Goal: Task Accomplishment & Management: Complete application form

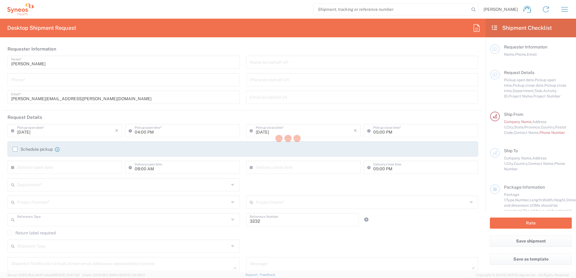
type input "Department"
type input "[US_STATE]"
type input "[GEOGRAPHIC_DATA]"
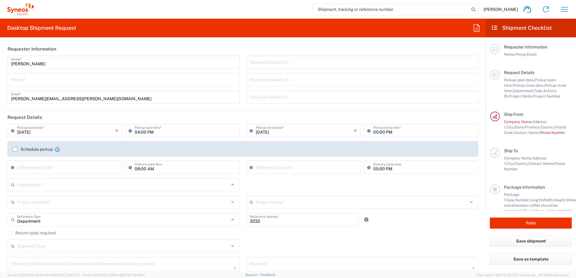
type input "Syneos Health, LLC-[GEOGRAPHIC_DATA] [GEOGRAPHIC_DATA] [GEOGRAPHIC_DATA]"
click at [18, 79] on input "tel" at bounding box center [123, 79] width 225 height 11
type input "9193814343"
click at [14, 150] on label "Schedule pickup" at bounding box center [33, 149] width 40 height 5
click at [15, 149] on input "Schedule pickup" at bounding box center [15, 149] width 0 height 0
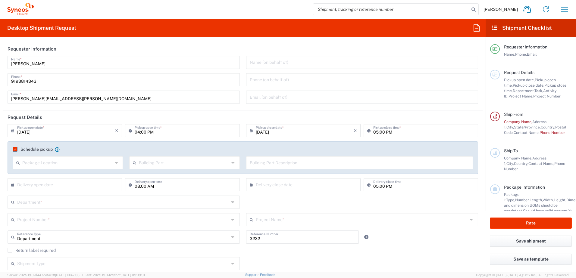
click at [14, 147] on div "Schedule pickup When scheduling a pickup please be sure to meet the following c…" at bounding box center [36, 149] width 47 height 5
click at [14, 149] on label "Schedule pickup" at bounding box center [33, 149] width 40 height 5
click at [13, 149] on input "Schedule pickup" at bounding box center [13, 149] width 0 height 0
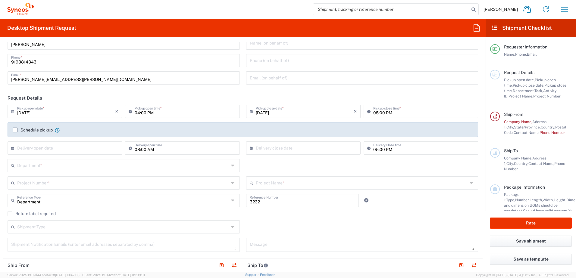
scroll to position [30, 0]
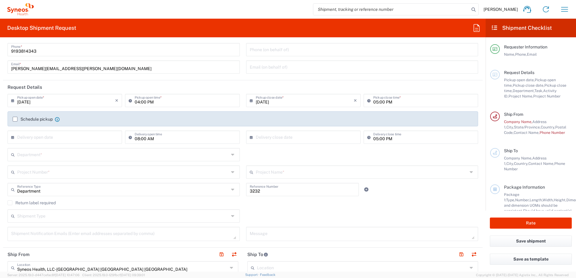
click at [23, 155] on input "text" at bounding box center [123, 154] width 212 height 11
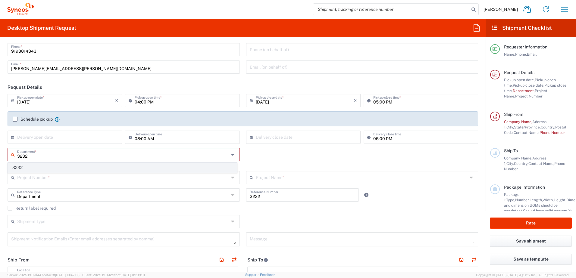
type input "3232"
click at [21, 166] on span "3232" at bounding box center [122, 167] width 229 height 9
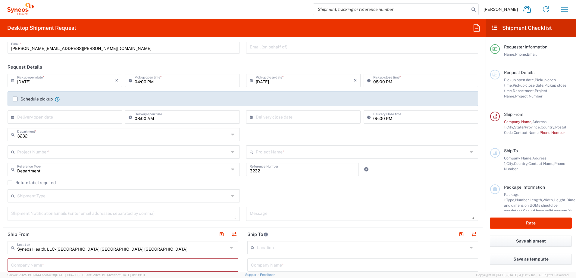
scroll to position [60, 0]
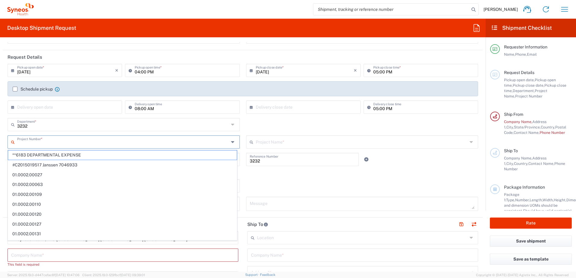
click at [30, 142] on input "text" at bounding box center [123, 141] width 212 height 11
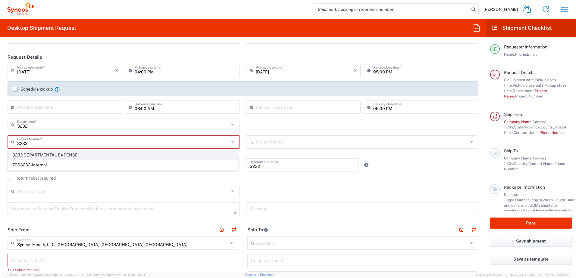
click at [67, 154] on span "3232 DEPARTMENTAL EXPENSE" at bounding box center [122, 155] width 229 height 9
type input "3232 DEPARTMENTAL EXPENSE"
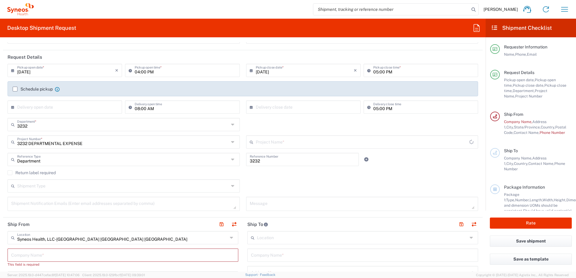
type input "3232 DEPARTMENTAL EXPENSE"
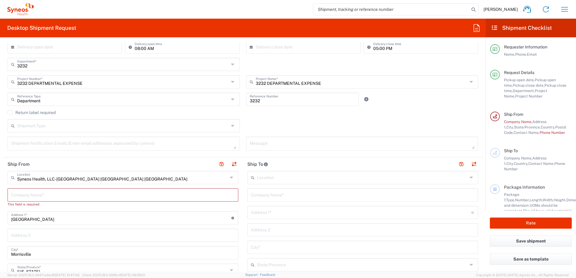
scroll to position [151, 0]
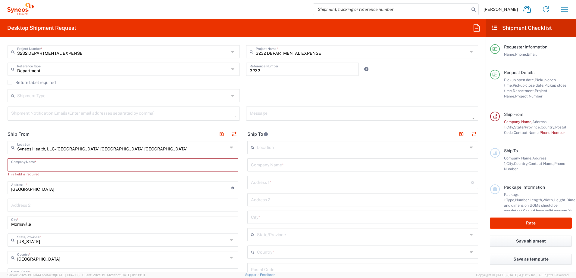
click at [17, 164] on input "text" at bounding box center [123, 164] width 224 height 11
click at [11, 166] on input "text" at bounding box center [123, 164] width 224 height 11
type input "C"
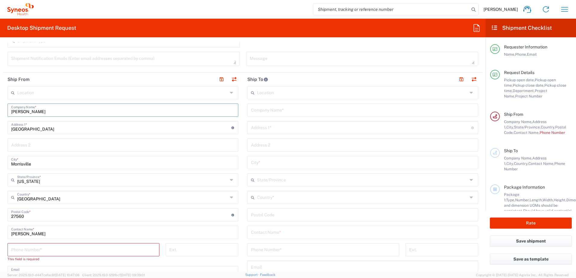
scroll to position [211, 0]
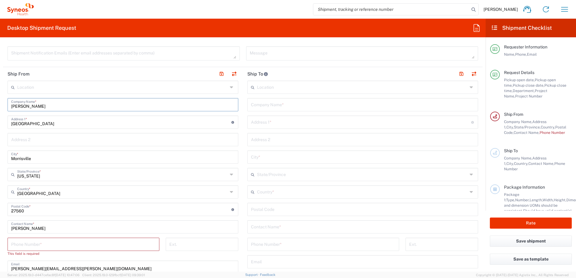
type input "[PERSON_NAME]"
click at [34, 139] on input "text" at bounding box center [123, 139] width 224 height 11
click at [12, 247] on input "tel" at bounding box center [83, 244] width 145 height 11
type input "9193814343"
type input "[EMAIL_ADDRESS][DOMAIN_NAME]"
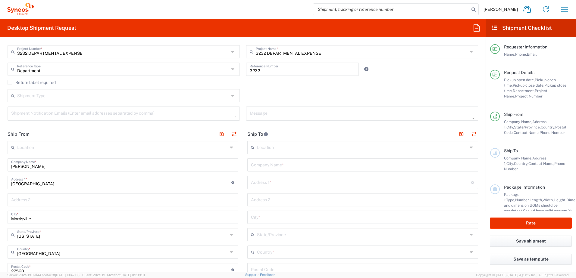
scroll to position [181, 0]
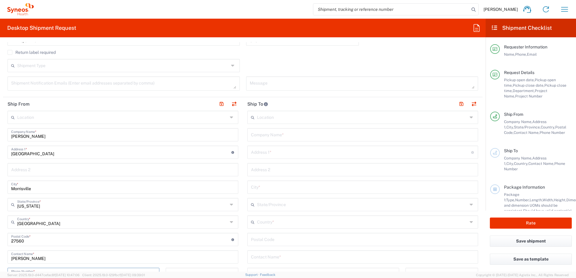
click at [258, 118] on input "text" at bounding box center [362, 117] width 211 height 11
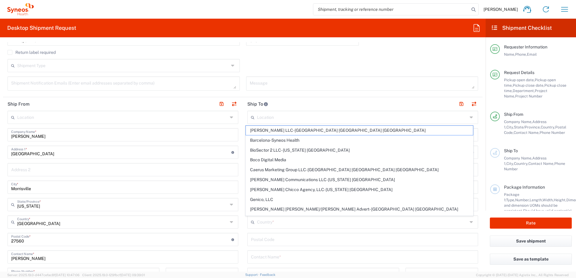
click at [299, 101] on header "Ship To" at bounding box center [363, 104] width 240 height 14
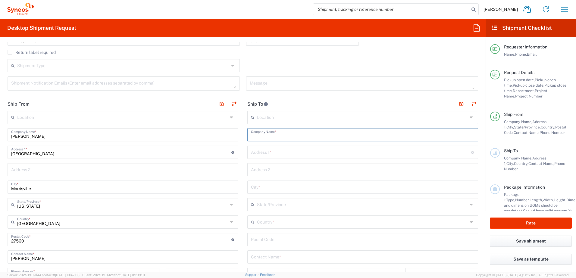
click at [271, 136] on input "text" at bounding box center [363, 134] width 224 height 11
type input "[PERSON_NAME]"
click at [267, 150] on input "text" at bounding box center [361, 152] width 220 height 11
type input "[STREET_ADDRESS]"
click at [255, 170] on input "text" at bounding box center [363, 169] width 224 height 11
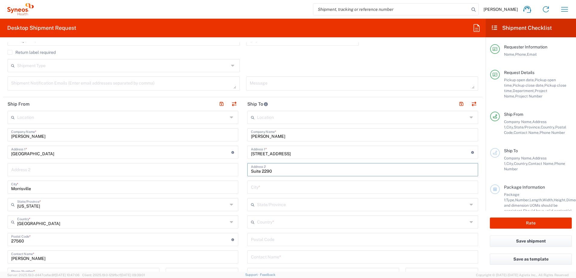
type input "Suite 2290"
click at [252, 189] on input "text" at bounding box center [363, 187] width 224 height 11
type input "P"
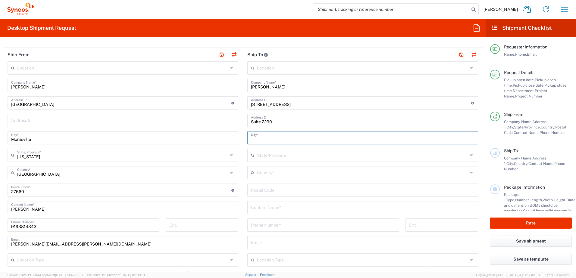
scroll to position [241, 0]
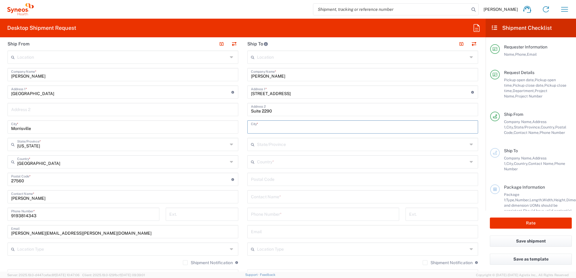
click at [259, 163] on input "text" at bounding box center [362, 161] width 211 height 11
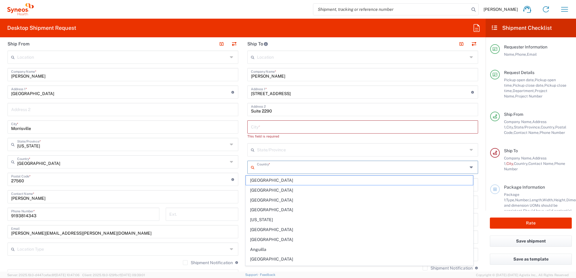
click at [257, 167] on input "text" at bounding box center [362, 167] width 211 height 11
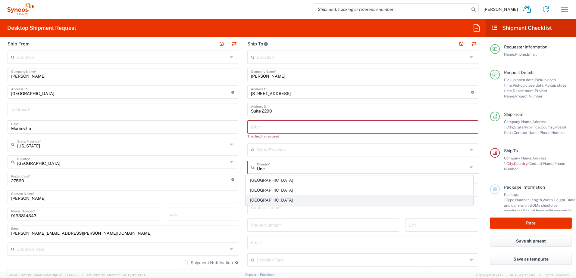
click at [254, 200] on span "[GEOGRAPHIC_DATA]" at bounding box center [359, 200] width 227 height 9
type input "[GEOGRAPHIC_DATA]"
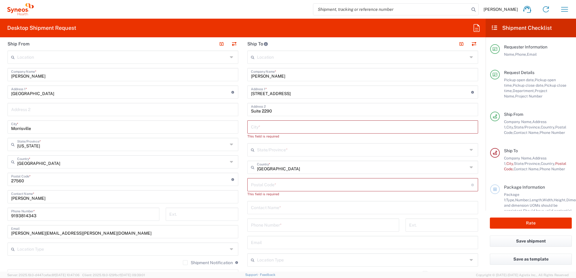
click at [270, 185] on input "undefined" at bounding box center [361, 184] width 220 height 11
type input "19107"
click at [266, 149] on input "text" at bounding box center [362, 149] width 211 height 11
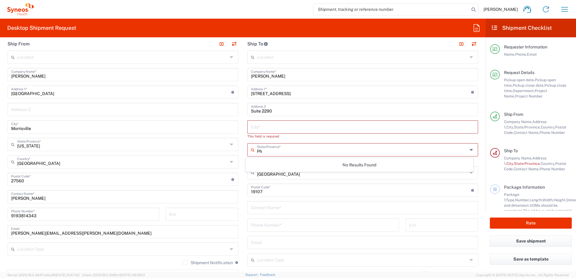
type input "P"
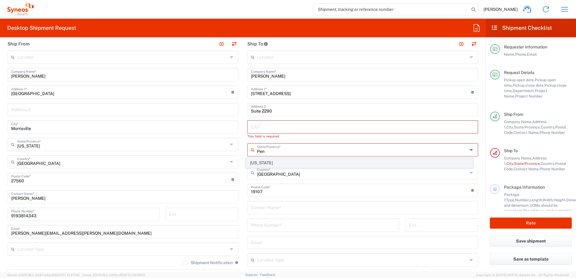
click at [269, 161] on span "[US_STATE]" at bounding box center [359, 162] width 227 height 9
type input "[US_STATE]"
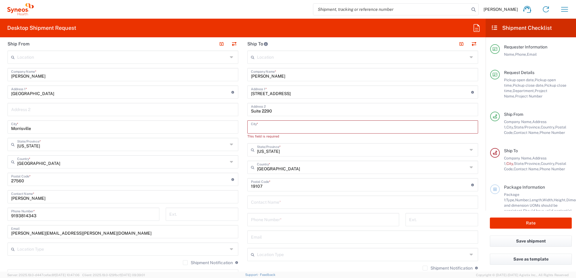
click at [262, 128] on input "text" at bounding box center [363, 126] width 224 height 11
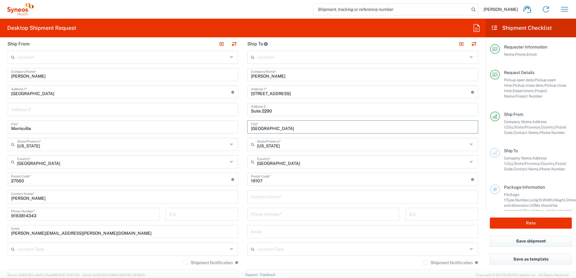
click at [349, 125] on input "[GEOGRAPHIC_DATA]" at bounding box center [363, 126] width 224 height 11
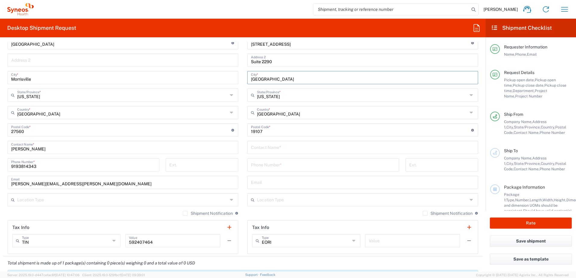
scroll to position [301, 0]
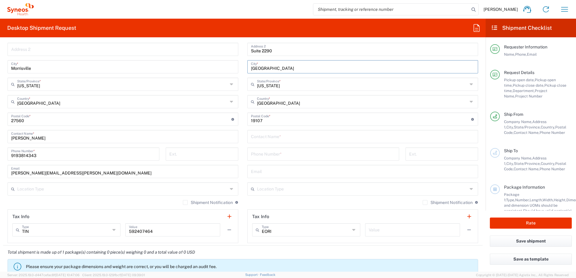
type input "[GEOGRAPHIC_DATA]"
click at [256, 136] on input "text" at bounding box center [363, 136] width 224 height 11
type input "[PERSON_NAME]"
click at [255, 169] on input "text" at bounding box center [363, 171] width 224 height 11
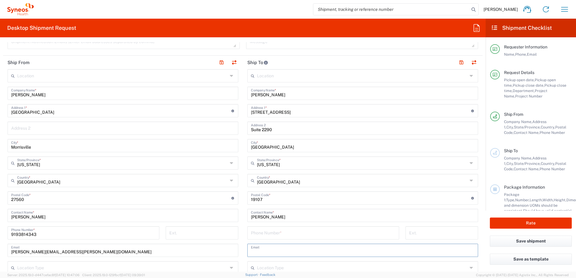
scroll to position [211, 0]
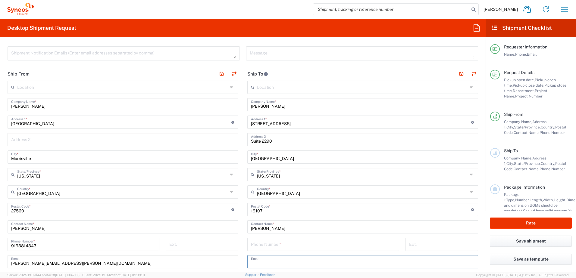
click at [326, 88] on input "text" at bounding box center [362, 87] width 211 height 11
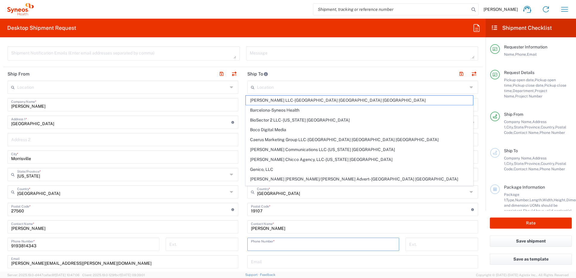
click at [291, 249] on input "tel" at bounding box center [323, 244] width 145 height 11
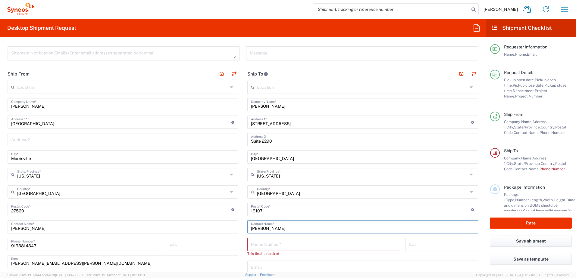
click at [375, 229] on input "[PERSON_NAME]" at bounding box center [363, 226] width 224 height 11
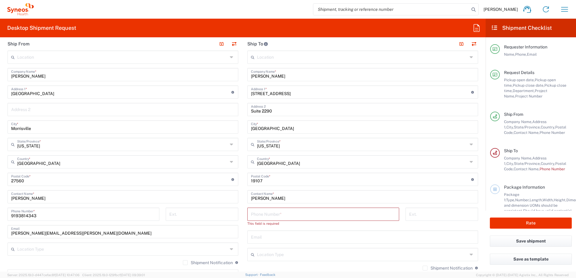
click at [261, 213] on input "tel" at bounding box center [323, 214] width 145 height 11
type input "[PHONE_NUMBER]"
click at [274, 233] on input "text" at bounding box center [363, 231] width 224 height 11
click at [253, 234] on input "text" at bounding box center [363, 231] width 224 height 11
paste input "mailto:[PERSON_NAME][EMAIL_ADDRESS][PERSON_NAME][PERSON_NAME][DOMAIN_NAME]"
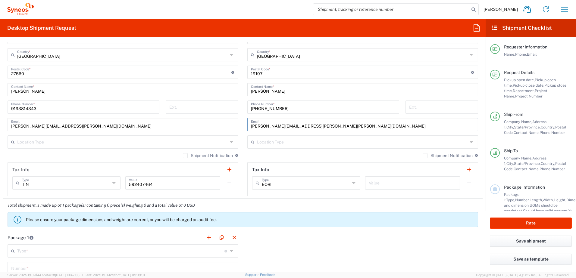
scroll to position [361, 0]
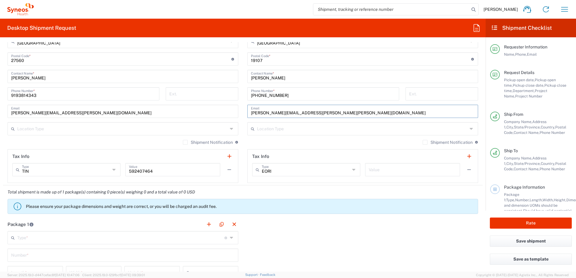
type input "[PERSON_NAME][EMAIL_ADDRESS][PERSON_NAME][PERSON_NAME][DOMAIN_NAME]"
click at [423, 144] on label "Shipment Notification" at bounding box center [448, 142] width 50 height 5
click at [425, 142] on input "Shipment Notification" at bounding box center [425, 142] width 0 height 0
click at [184, 142] on label "Shipment Notification" at bounding box center [208, 142] width 50 height 5
click at [185, 142] on input "Shipment Notification" at bounding box center [185, 142] width 0 height 0
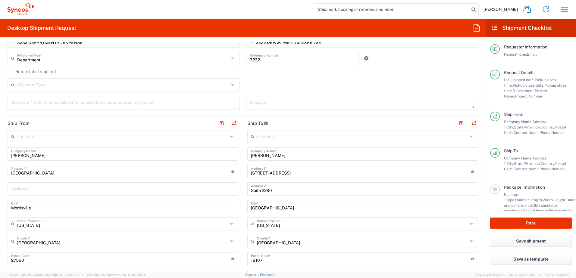
scroll to position [151, 0]
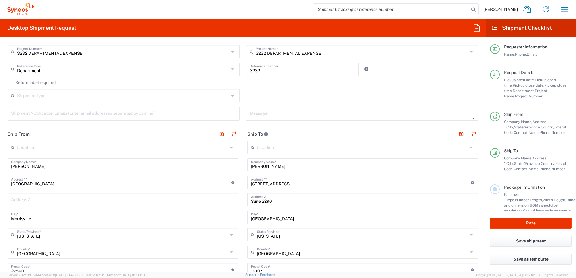
click at [247, 112] on div "Message" at bounding box center [362, 114] width 232 height 14
click at [250, 113] on textarea at bounding box center [362, 113] width 225 height 11
click at [61, 115] on textarea at bounding box center [123, 113] width 225 height 11
paste textarea "mailto:[PERSON_NAME][EMAIL_ADDRESS][PERSON_NAME][PERSON_NAME][DOMAIN_NAME]"
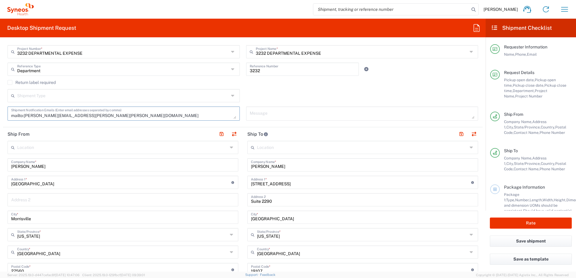
paste textarea "mailto:[PERSON_NAME][EMAIL_ADDRESS][PERSON_NAME][PERSON_NAME][DOMAIN_NAME]"
click at [23, 116] on textarea "mailto:[PERSON_NAME][EMAIL_ADDRESS][PERSON_NAME][PERSON_NAME][DOMAIN_NAME]" at bounding box center [123, 113] width 225 height 11
type textarea "[PERSON_NAME][EMAIL_ADDRESS][PERSON_NAME][PERSON_NAME][DOMAIN_NAME]"
click at [233, 119] on div "[PERSON_NAME][EMAIL_ADDRESS][PERSON_NAME][PERSON_NAME][DOMAIN_NAME] Shipment No…" at bounding box center [124, 114] width 232 height 14
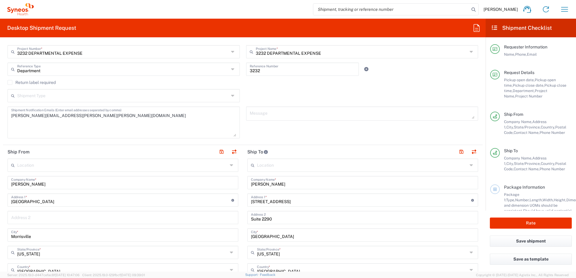
drag, startPoint x: 233, startPoint y: 118, endPoint x: 237, endPoint y: 136, distance: 18.1
drag, startPoint x: 237, startPoint y: 136, endPoint x: 157, endPoint y: 123, distance: 81.1
click at [157, 123] on textarea "[PERSON_NAME][EMAIL_ADDRESS][PERSON_NAME][PERSON_NAME][DOMAIN_NAME]" at bounding box center [123, 122] width 225 height 28
click at [257, 114] on textarea at bounding box center [362, 113] width 225 height 11
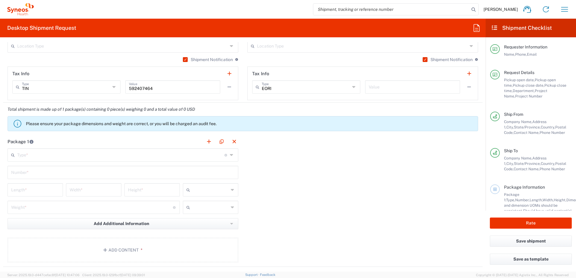
scroll to position [482, 0]
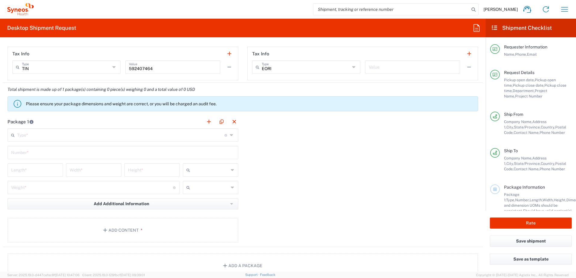
type textarea "[PERSON_NAME], please accept the IP Test Kit that was returned to me due to not…"
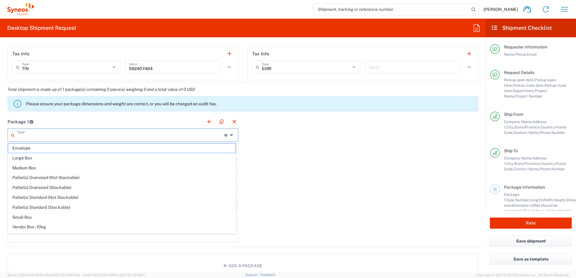
click at [23, 134] on input "text" at bounding box center [120, 135] width 207 height 11
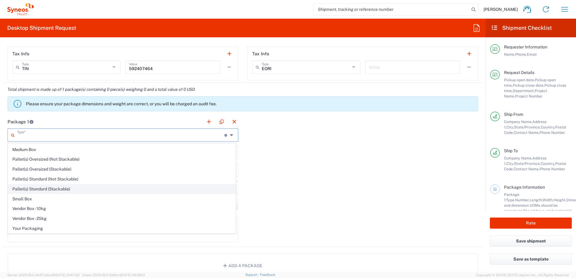
scroll to position [0, 0]
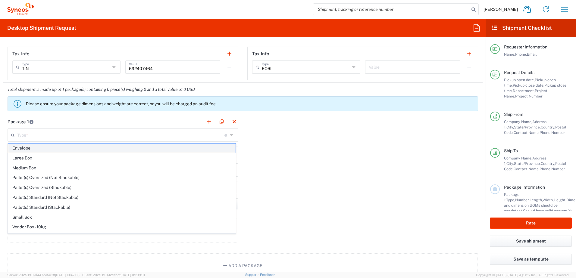
click at [18, 146] on span "Envelope" at bounding box center [121, 148] width 227 height 9
type input "Envelope"
type input "1"
type input "9.5"
type input "12.5"
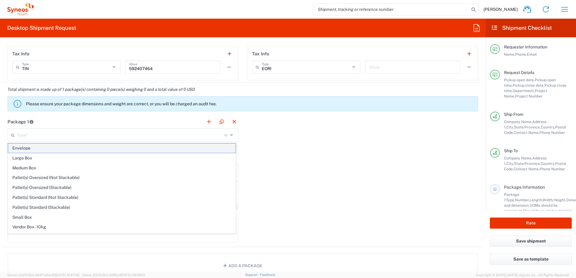
type input "0.25"
type input "in"
type input "0.45"
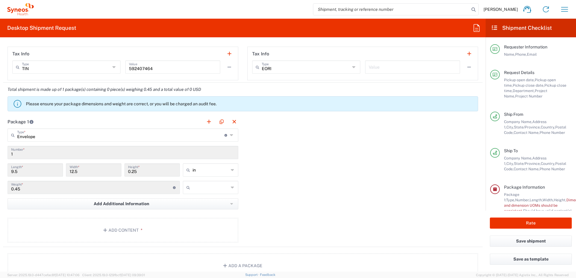
click at [231, 188] on icon at bounding box center [233, 188] width 4 height 10
click at [196, 209] on span "lbs" at bounding box center [209, 210] width 54 height 9
type input "lbs"
click at [20, 222] on button "Add Content *" at bounding box center [123, 230] width 231 height 25
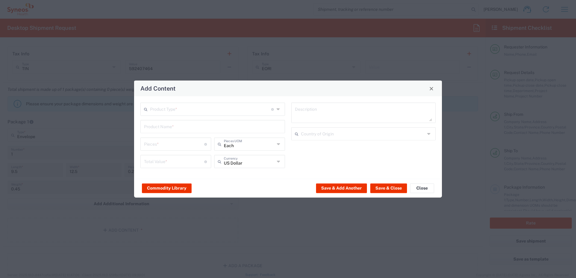
click at [278, 108] on icon at bounding box center [279, 110] width 5 height 10
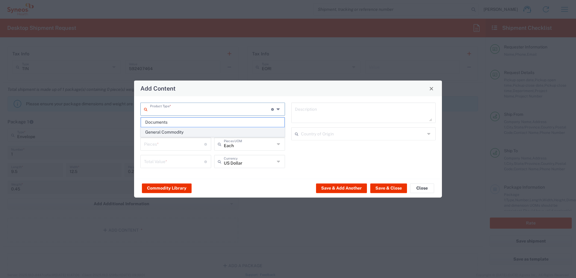
click at [171, 132] on span "General Commodity" at bounding box center [212, 132] width 143 height 9
type input "General Commodity"
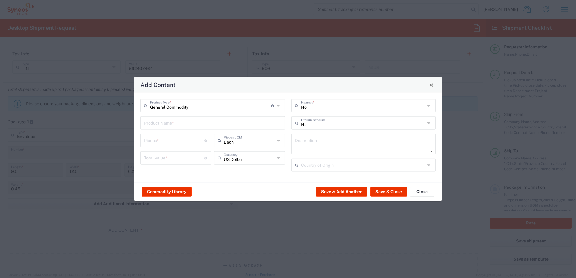
click at [157, 122] on input "text" at bounding box center [212, 122] width 137 height 11
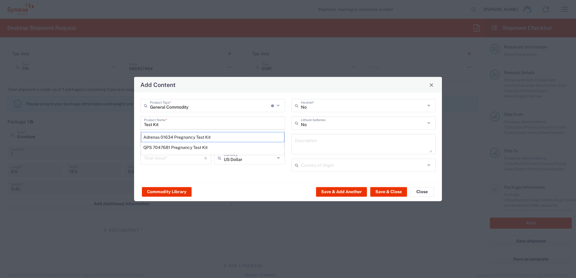
click at [220, 174] on div "General Commodity Product Type * Document: Paper document generated internally …" at bounding box center [212, 137] width 151 height 77
click at [144, 124] on input "Test Kit" at bounding box center [212, 122] width 137 height 11
type input "IP Test Kit"
click at [161, 142] on input "number" at bounding box center [174, 140] width 60 height 11
type input "1"
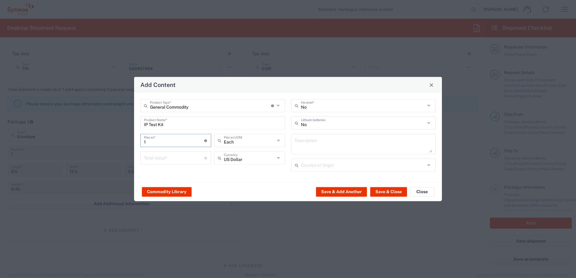
click at [172, 160] on input "number" at bounding box center [174, 157] width 60 height 11
type input "100.00"
click at [245, 178] on div "General Commodity Product Type * Document: Paper document generated internally …" at bounding box center [288, 138] width 308 height 90
click at [391, 191] on button "Save & Close" at bounding box center [388, 192] width 37 height 10
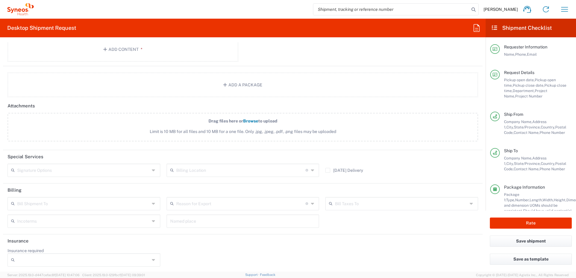
scroll to position [700, 0]
click at [25, 169] on input "text" at bounding box center [83, 168] width 133 height 11
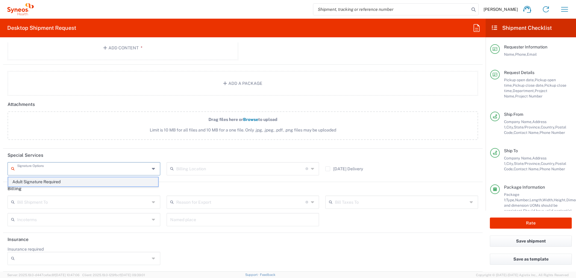
click at [37, 181] on span "Adult Signature Required" at bounding box center [83, 181] width 150 height 9
type input "Adult Signature Required"
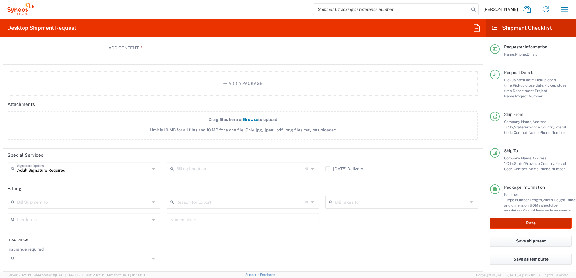
click at [529, 221] on button "Rate" at bounding box center [531, 223] width 82 height 11
type input "3232 DEPARTMENTAL EXPENSE"
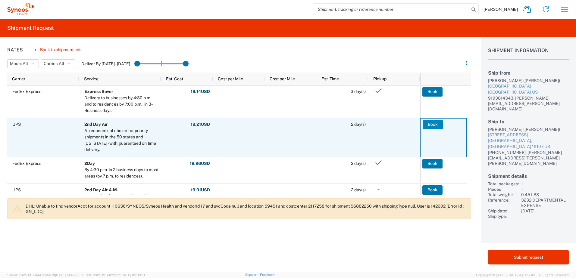
click at [433, 124] on button "Book" at bounding box center [433, 125] width 20 height 10
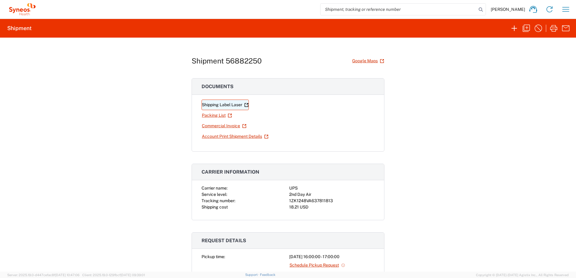
click at [218, 103] on link "Shipping Label Laser" at bounding box center [225, 105] width 47 height 11
click at [527, 26] on icon "button" at bounding box center [526, 28] width 10 height 10
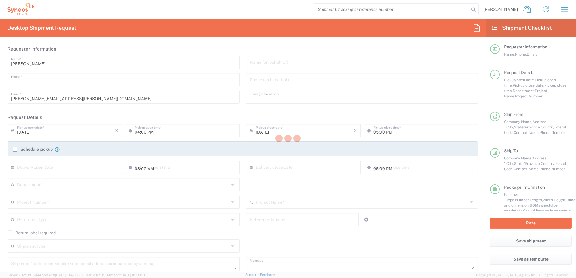
type input "9193814343"
type input "[EMAIL_ADDRESS][DOMAIN_NAME]"
type textarea "[PERSON_NAME], please accept the IP Test Kit that was returned to me due to not…"
type input "[PERSON_NAME]"
type input "[GEOGRAPHIC_DATA]"
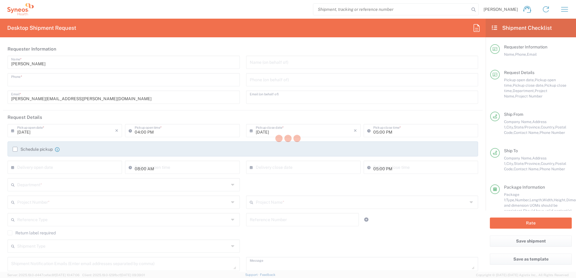
type input "Morrisville"
type input "27560"
type input "[PERSON_NAME]"
type input "9193814343"
type input "[PERSON_NAME][EMAIL_ADDRESS][PERSON_NAME][DOMAIN_NAME]"
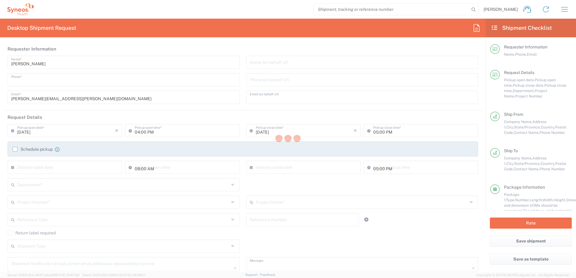
type input "[PERSON_NAME]"
type input "[STREET_ADDRESS]"
type input "Suite 2290"
type input "[GEOGRAPHIC_DATA]"
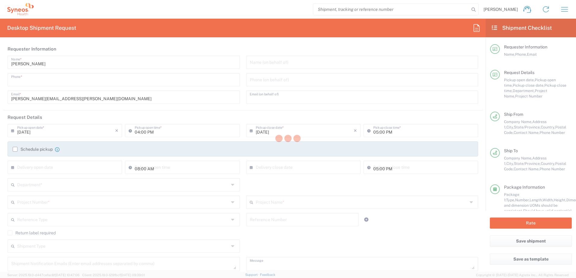
type input "19107"
type input "[PERSON_NAME]"
type input "[PHONE_NUMBER]"
type input "[PERSON_NAME][EMAIL_ADDRESS][PERSON_NAME][PERSON_NAME][DOMAIN_NAME]"
type input "Adult Signature Required"
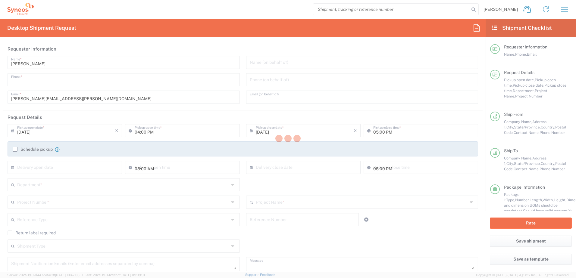
type input "Sender/Shipper"
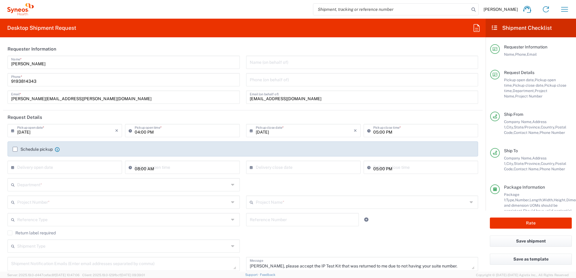
type input "3232"
type input "3232 DEPARTMENTAL EXPENSE"
type input "[US_STATE]"
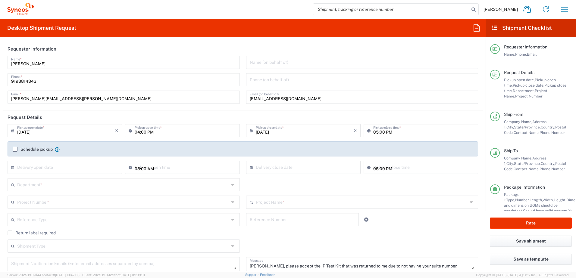
type input "Envelope"
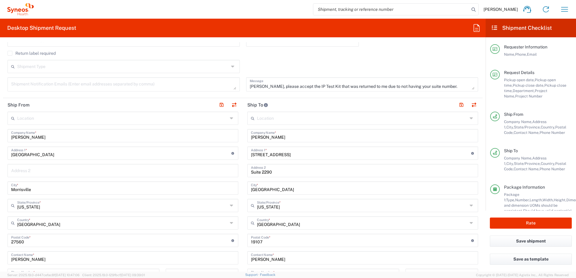
scroll to position [181, 0]
click at [564, 10] on icon "button" at bounding box center [565, 10] width 10 height 10
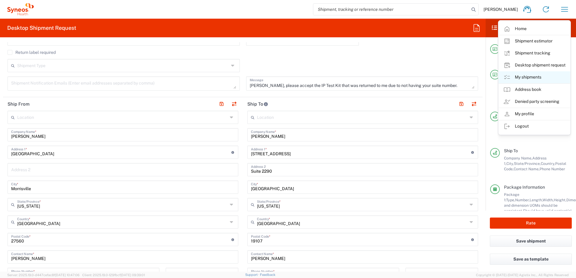
click at [538, 76] on link "My shipments" at bounding box center [535, 77] width 72 height 12
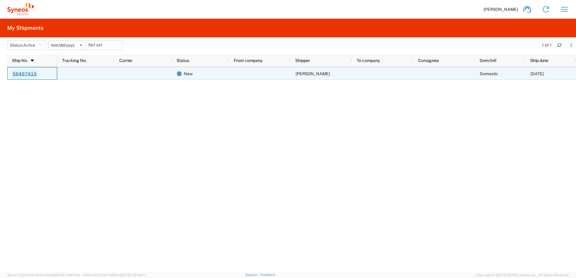
click at [33, 72] on link "56407415" at bounding box center [24, 74] width 25 height 10
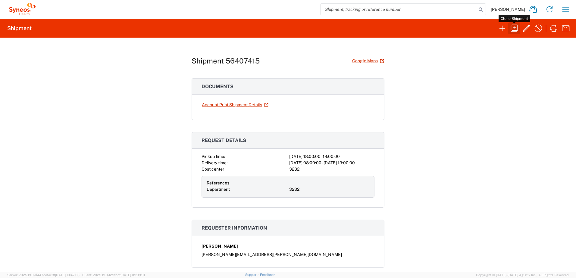
click at [515, 25] on icon "button" at bounding box center [514, 28] width 7 height 7
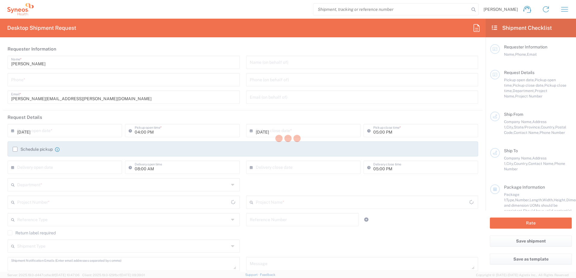
type input "06:00 PM"
type input "07:00 PM"
type textarea "[PERSON_NAME][EMAIL_ADDRESS][PERSON_NAME][DOMAIN_NAME]"
type input "Syneos Health, LLC-[GEOGRAPHIC_DATA] [GEOGRAPHIC_DATA] [GEOGRAPHIC_DATA]"
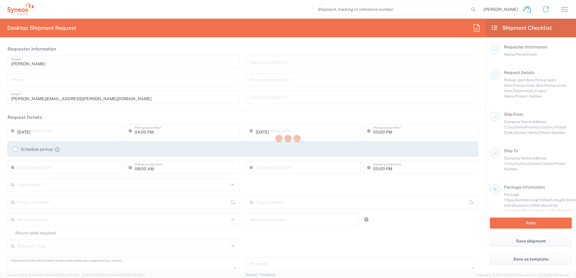
type input "[GEOGRAPHIC_DATA]"
type input "Morrisville"
type input "27560"
type input "[PERSON_NAME]"
type input "[PERSON_NAME][EMAIL_ADDRESS][PERSON_NAME][DOMAIN_NAME]"
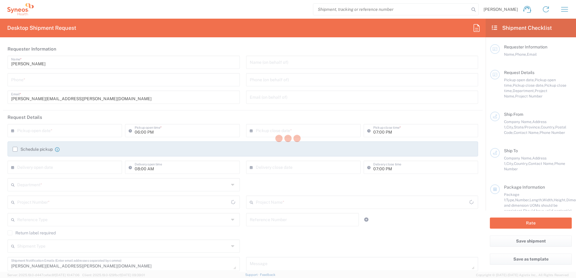
type input "[US_STATE]"
type input "Your Packaging"
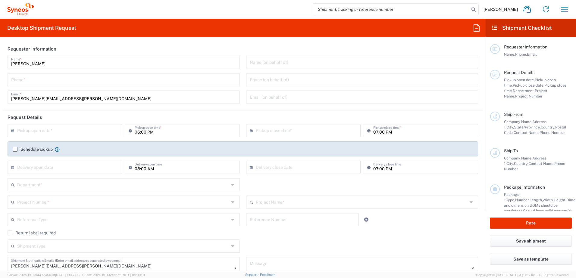
type input "3232"
click at [563, 9] on icon "button" at bounding box center [565, 10] width 10 height 10
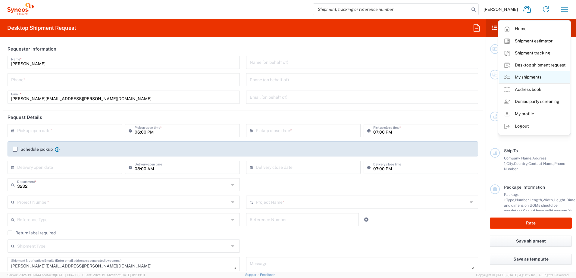
click at [537, 75] on link "My shipments" at bounding box center [535, 77] width 72 height 12
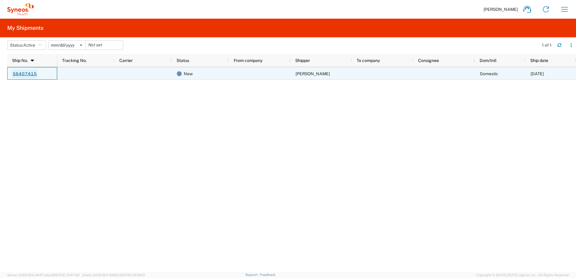
click at [28, 74] on link "56407415" at bounding box center [24, 74] width 25 height 10
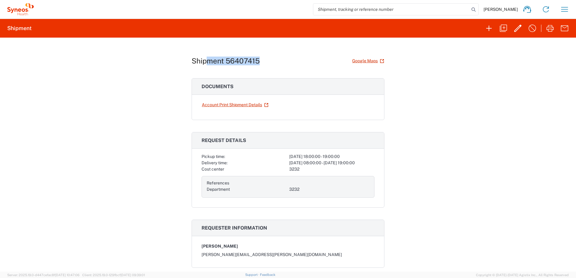
drag, startPoint x: 203, startPoint y: 63, endPoint x: 275, endPoint y: 65, distance: 72.6
click at [275, 65] on div "Shipment 56407415 Google Maps" at bounding box center [288, 61] width 193 height 11
click at [562, 8] on icon "button" at bounding box center [565, 10] width 10 height 10
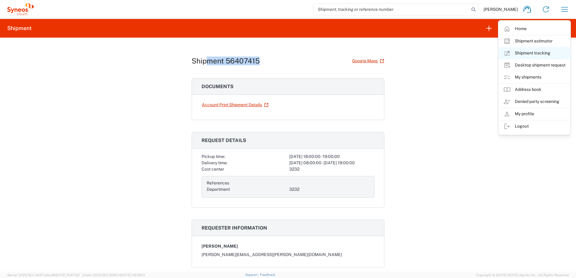
click at [534, 52] on link "Shipment tracking" at bounding box center [535, 53] width 72 height 12
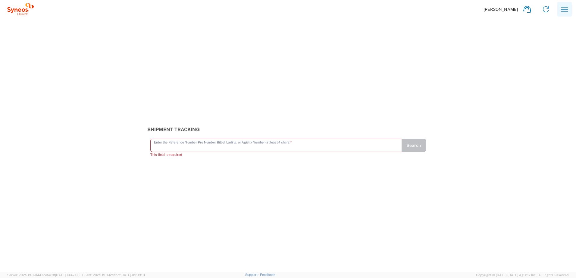
click at [559, 10] on button "button" at bounding box center [564, 9] width 14 height 14
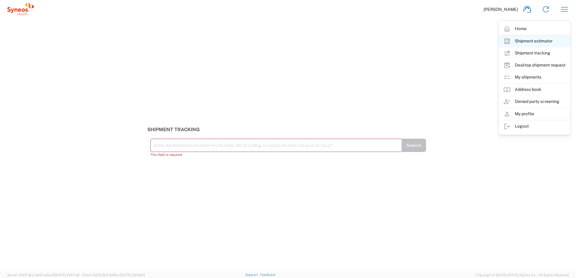
click at [524, 40] on link "Shipment estimator" at bounding box center [535, 41] width 72 height 12
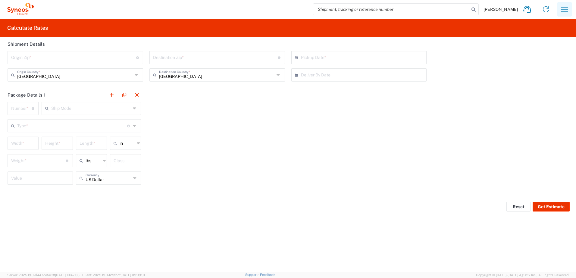
click at [563, 10] on icon "button" at bounding box center [565, 10] width 10 height 10
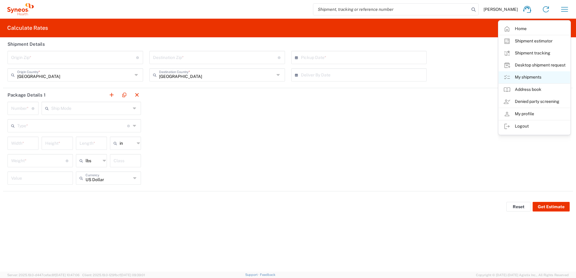
click at [527, 76] on link "My shipments" at bounding box center [535, 77] width 72 height 12
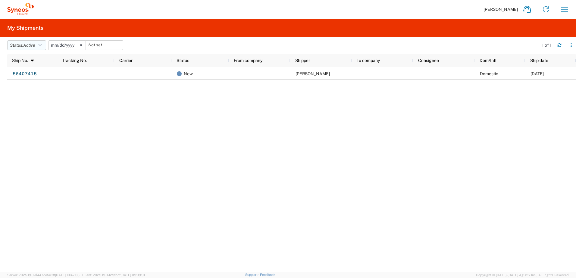
click at [25, 45] on span "Active" at bounding box center [29, 45] width 12 height 5
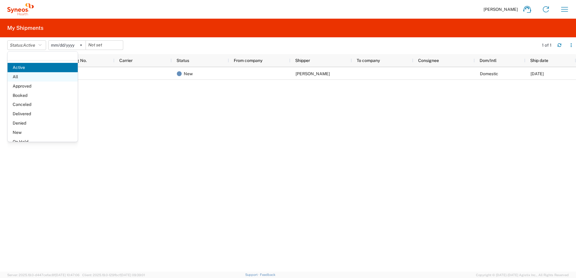
click at [28, 80] on span "All" at bounding box center [43, 76] width 70 height 9
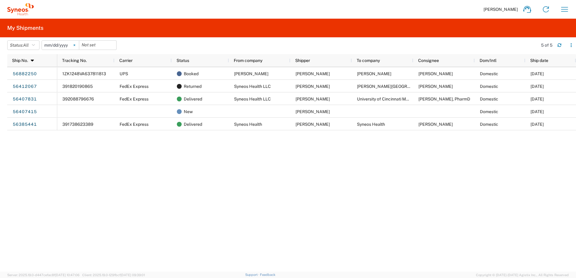
click at [75, 45] on icon at bounding box center [75, 45] width 2 height 2
click at [33, 50] on button "Status: All" at bounding box center [23, 45] width 32 height 10
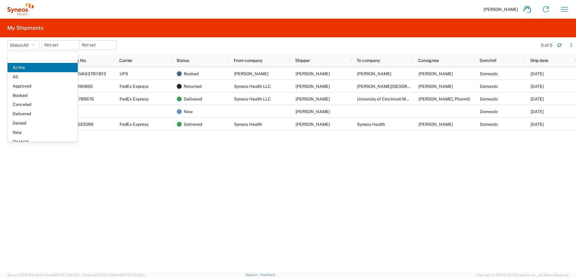
click at [139, 42] on agx-table-filter-chips "Status: All Active All Approved Booked Canceled Delivered Denied New On Hold Pe…" at bounding box center [270, 47] width 527 height 14
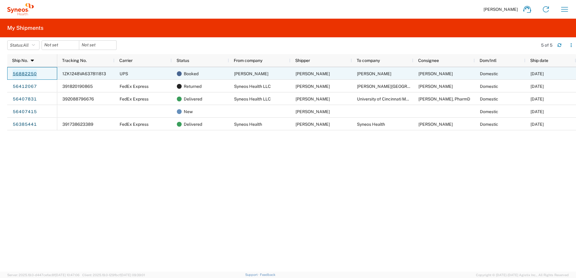
click at [23, 73] on link "56882250" at bounding box center [24, 74] width 25 height 10
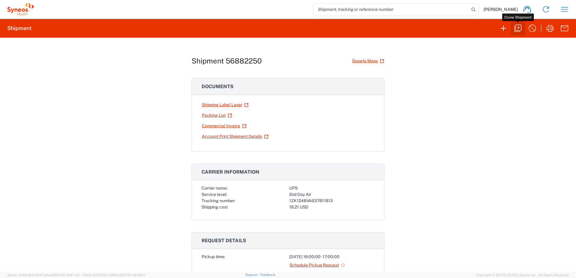
click at [517, 28] on icon "button" at bounding box center [518, 28] width 10 height 10
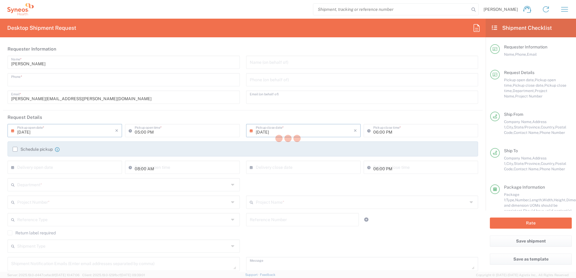
type input "9193814343"
type input "[EMAIL_ADDRESS][DOMAIN_NAME]"
type input "04:00 PM"
type input "05:00 PM"
type textarea "[PERSON_NAME], please accept the IP Test Kit that was returned to me due to not…"
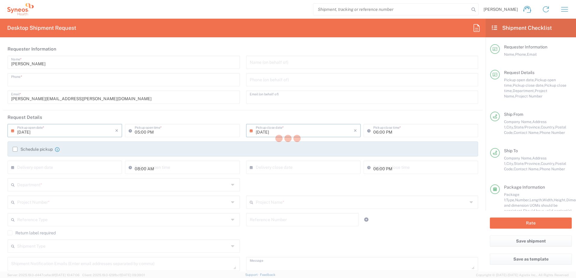
type input "[PERSON_NAME]"
type input "[GEOGRAPHIC_DATA]"
type input "Morrisville"
type input "27560"
type input "[PERSON_NAME]"
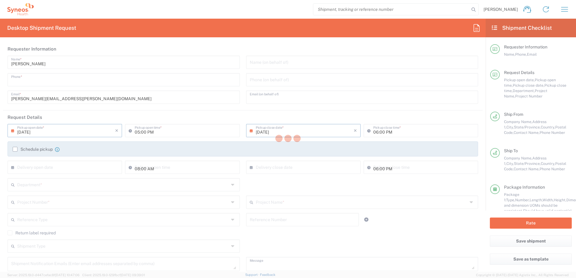
type input "9193814343"
type input "[PERSON_NAME][EMAIL_ADDRESS][PERSON_NAME][DOMAIN_NAME]"
type input "[PERSON_NAME]"
type input "[STREET_ADDRESS]"
type input "Suite 2290"
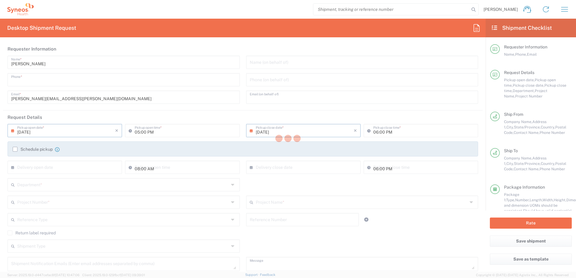
type input "[GEOGRAPHIC_DATA]"
type input "19107"
type input "[PERSON_NAME]"
type input "[PHONE_NUMBER]"
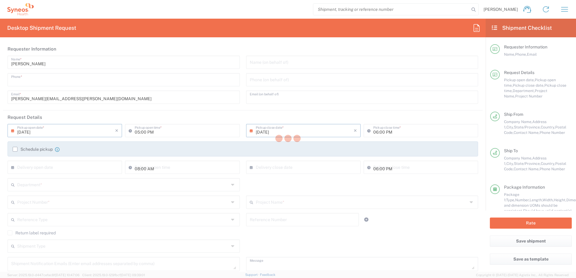
type input "[PERSON_NAME][EMAIL_ADDRESS][PERSON_NAME][PERSON_NAME][DOMAIN_NAME]"
type input "Adult Signature Required"
type input "Sender/Shipper"
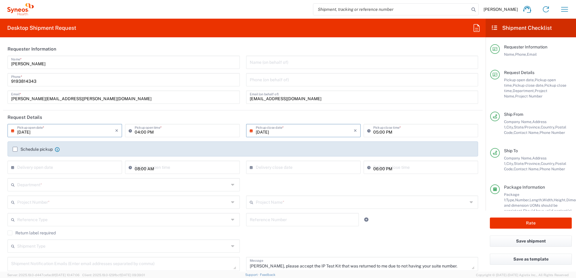
type input "3232"
type input "3232 DEPARTMENTAL EXPENSE"
type input "[US_STATE]"
type input "3232 DEPARTMENTAL EXPENSE"
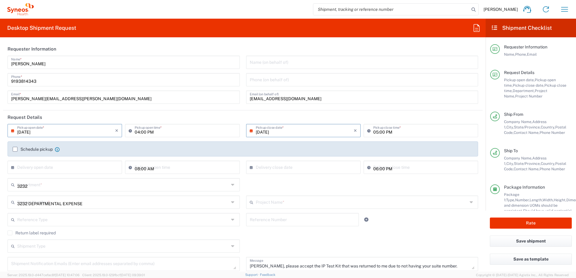
type input "Envelope"
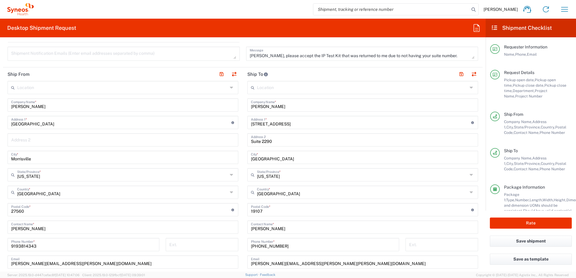
scroll to position [211, 0]
drag, startPoint x: 249, startPoint y: 105, endPoint x: 253, endPoint y: 106, distance: 4.2
click at [251, 105] on input "[PERSON_NAME]" at bounding box center [363, 104] width 224 height 11
type input "l"
type input "[PERSON_NAME]"
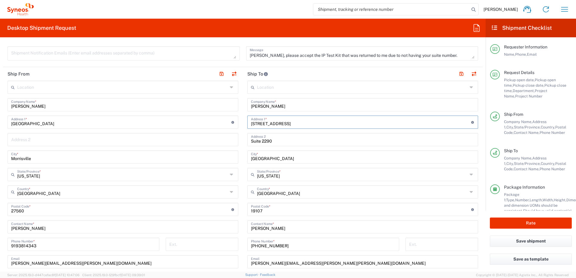
click at [255, 123] on input "[STREET_ADDRESS]" at bounding box center [361, 122] width 220 height 11
click at [257, 125] on input "[STREET_ADDRESS]" at bounding box center [361, 122] width 220 height 11
type input "[STREET_ADDRESS][PERSON_NAME]"
click at [272, 143] on input "Suite 2290" at bounding box center [363, 139] width 224 height 11
type input "S"
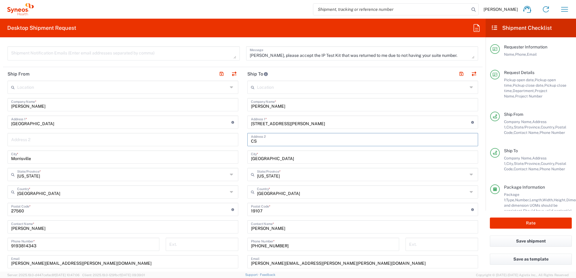
type input "C"
type input "SC1100"
click at [258, 159] on input "[GEOGRAPHIC_DATA]" at bounding box center [363, 157] width 224 height 11
click at [278, 159] on input "[GEOGRAPHIC_DATA]" at bounding box center [363, 157] width 224 height 11
type input "P"
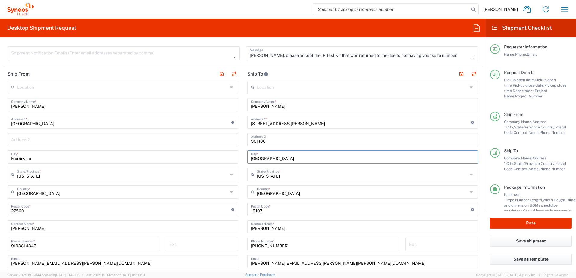
type input "[GEOGRAPHIC_DATA]"
click at [270, 174] on input "text" at bounding box center [362, 174] width 211 height 11
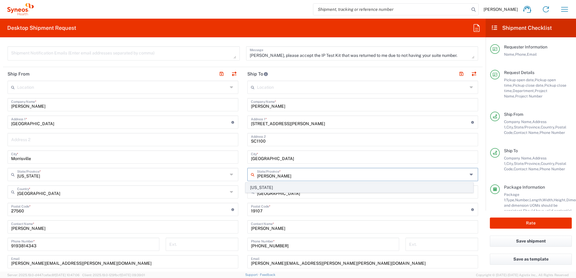
click at [259, 186] on span "[US_STATE]" at bounding box center [359, 187] width 227 height 9
type input "[US_STATE]"
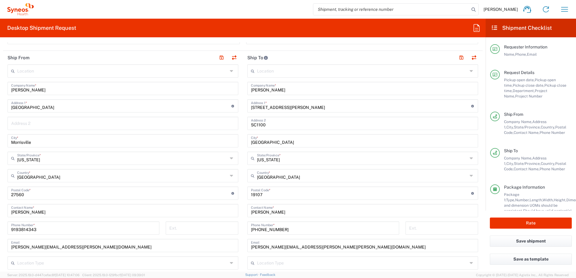
scroll to position [241, 0]
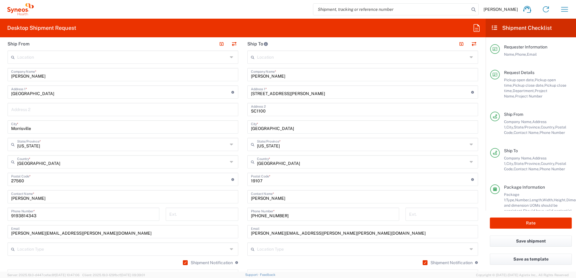
click at [264, 180] on input "undefined" at bounding box center [361, 179] width 220 height 11
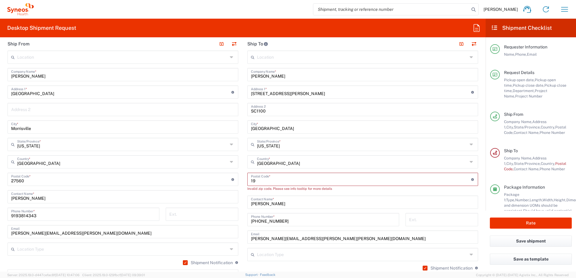
type input "1"
type input "212201"
click at [278, 202] on input "[PERSON_NAME]" at bounding box center [363, 202] width 224 height 11
type input "S"
type input "[PERSON_NAME]"
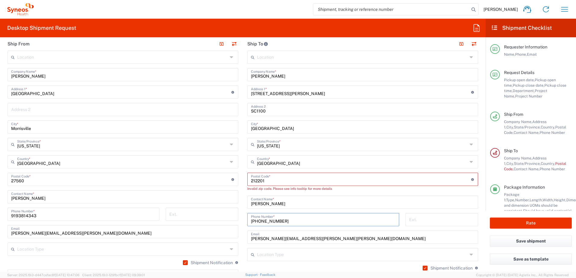
click at [280, 217] on input "[PHONE_NUMBER]" at bounding box center [323, 219] width 145 height 11
type input "2"
type input "[PHONE_NUMBER]"
click at [272, 181] on input "undefined" at bounding box center [361, 179] width 220 height 11
type input "2"
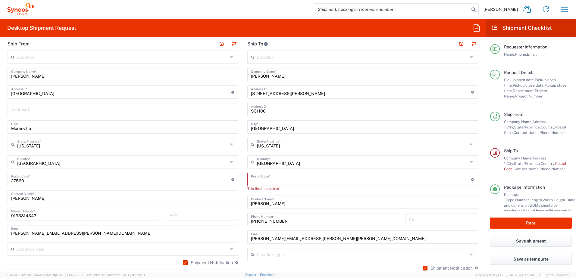
click at [310, 238] on input "[PERSON_NAME][EMAIL_ADDRESS][PERSON_NAME][PERSON_NAME][DOMAIN_NAME]" at bounding box center [363, 237] width 224 height 11
type input "s"
click at [252, 239] on input "text" at bounding box center [363, 237] width 224 height 11
paste input "[EMAIL_ADDRESS][DOMAIN_NAME]"
type input "[EMAIL_ADDRESS][DOMAIN_NAME]"
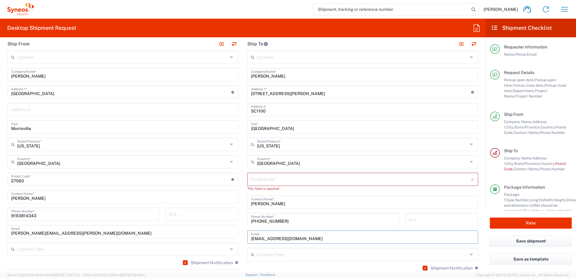
click at [292, 248] on div "Location [PERSON_NAME] LLC-[GEOGRAPHIC_DATA] [GEOGRAPHIC_DATA] [GEOGRAPHIC_DATA…" at bounding box center [362, 180] width 231 height 258
click at [252, 178] on input "undefined" at bounding box center [361, 179] width 220 height 11
type input "212201"
click at [340, 189] on div "Invalid zip code. Please see info tooltip for more details" at bounding box center [362, 188] width 231 height 5
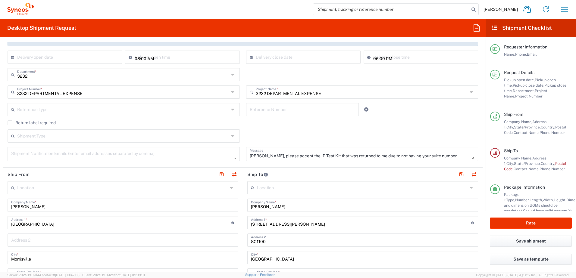
scroll to position [90, 0]
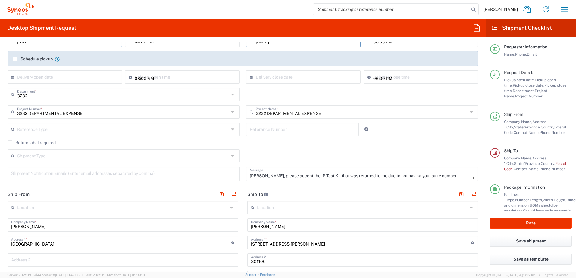
click at [246, 175] on div "[PERSON_NAME], please accept the IP Test Kit that was returned to me due to not…" at bounding box center [362, 174] width 232 height 14
click at [247, 175] on div "[PERSON_NAME], please accept the IP Test Kit that was returned to me due to not…" at bounding box center [362, 174] width 232 height 14
click at [269, 175] on textarea "[PERSON_NAME], please accept the IP Test Kit that was returned to me due to not…" at bounding box center [362, 174] width 225 height 11
click at [261, 174] on textarea "[PERSON_NAME], please accept the IP Test Kit that was returned to me due to not…" at bounding box center [362, 174] width 225 height 11
click at [319, 176] on textarea "[PERSON_NAME], please accept the IP Test Kit that was returned to me due to not…" at bounding box center [362, 174] width 225 height 11
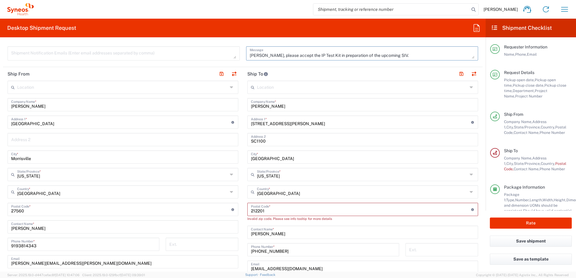
scroll to position [241, 0]
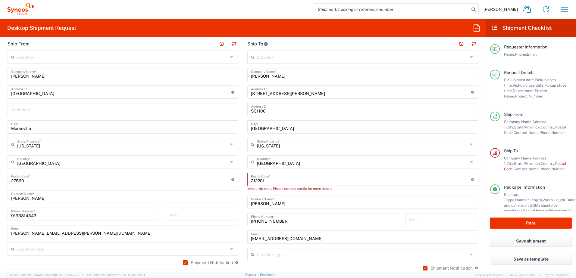
type textarea "[PERSON_NAME], please accept the IP Test Kit in preparation of the upcoming SIV."
drag, startPoint x: 264, startPoint y: 180, endPoint x: 248, endPoint y: 180, distance: 15.7
click at [248, 180] on div "Postal Code * Postal Code for [GEOGRAPHIC_DATA] should have the following forma…" at bounding box center [362, 179] width 231 height 13
drag, startPoint x: 248, startPoint y: 181, endPoint x: 268, endPoint y: 185, distance: 20.2
click at [268, 185] on div "Postal Code * Postal Code for [GEOGRAPHIC_DATA] should have the following forma…" at bounding box center [362, 179] width 231 height 13
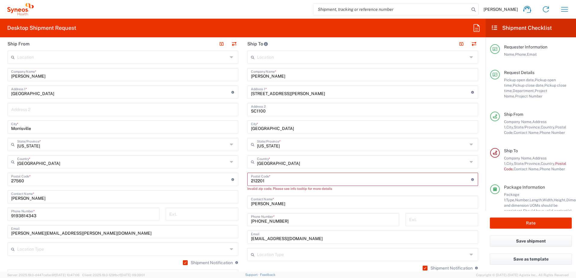
click at [256, 180] on input "undefined" at bounding box center [361, 179] width 220 height 11
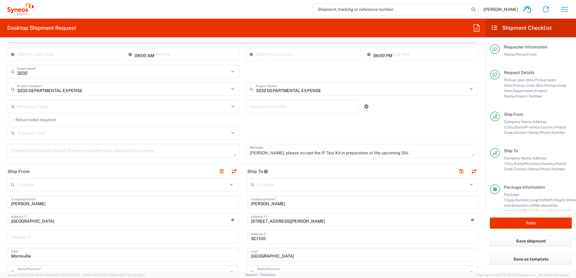
scroll to position [90, 0]
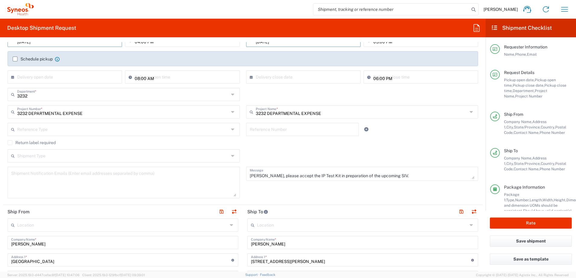
drag, startPoint x: 232, startPoint y: 178, endPoint x: 240, endPoint y: 196, distance: 19.1
click at [240, 196] on div "Shipment Notification Emails (Enter email addresses separated by comma)" at bounding box center [124, 185] width 239 height 36
type input "21201"
click at [14, 175] on textarea at bounding box center [123, 183] width 225 height 28
click at [16, 172] on textarea at bounding box center [123, 183] width 225 height 28
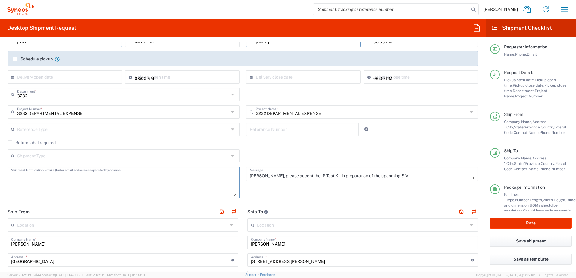
paste textarea "mailto:[EMAIL_ADDRESS][DOMAIN_NAME]"
type textarea "[EMAIL_ADDRESS][DOMAIN_NAME]"
click at [106, 153] on input "text" at bounding box center [123, 155] width 212 height 11
click at [254, 142] on agx-checkbox-control "Return label required" at bounding box center [243, 142] width 471 height 5
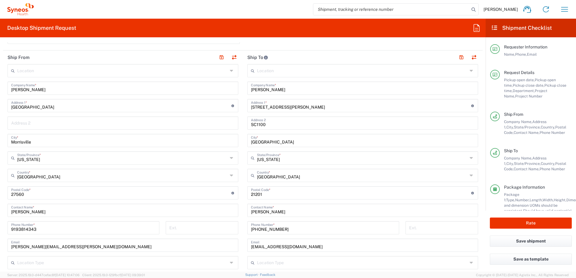
scroll to position [241, 0]
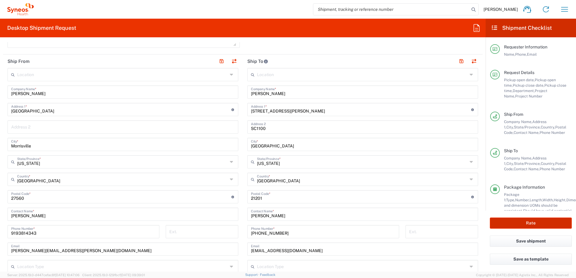
click at [533, 221] on button "Rate" at bounding box center [531, 223] width 82 height 11
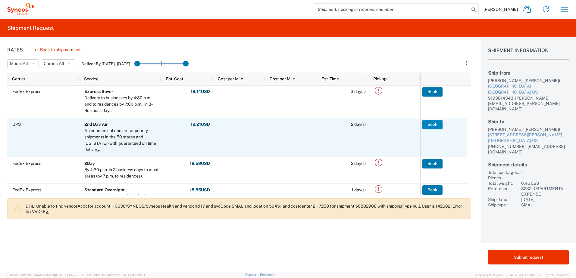
click at [433, 123] on button "Book" at bounding box center [432, 125] width 20 height 10
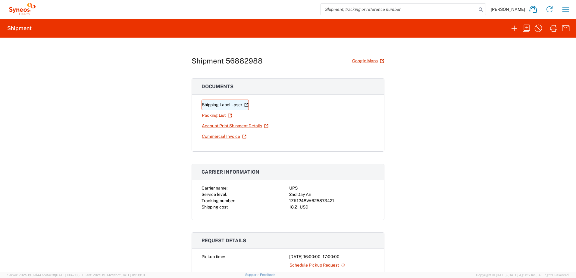
click at [221, 105] on link "Shipping Label Laser" at bounding box center [225, 105] width 47 height 11
click at [526, 28] on icon "button" at bounding box center [526, 28] width 10 height 10
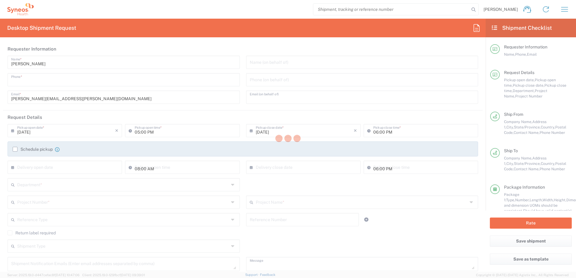
type input "9193814343"
type input "[EMAIL_ADDRESS][DOMAIN_NAME]"
type input "04:00 PM"
type input "05:00 PM"
type textarea "[PERSON_NAME], please accept the IP Test Kit in preparation of the upcoming SIV."
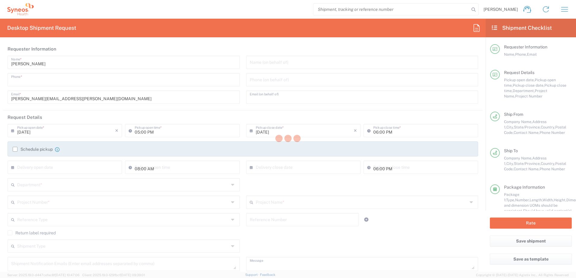
type input "[PERSON_NAME]"
type input "[GEOGRAPHIC_DATA]"
type input "Morrisville"
type input "[US_STATE]"
type input "27560"
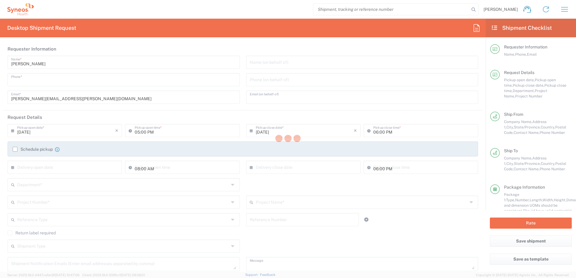
type input "[PERSON_NAME]"
type input "9193814343"
type input "[PERSON_NAME][EMAIL_ADDRESS][PERSON_NAME][DOMAIN_NAME]"
type input "[PERSON_NAME]"
type input "[STREET_ADDRESS][PERSON_NAME]"
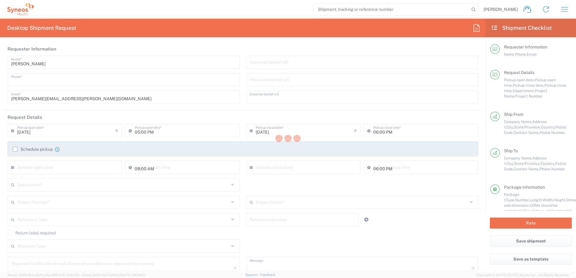
type input "SC1100"
type input "[GEOGRAPHIC_DATA]"
type input "21201"
type input "[PERSON_NAME]"
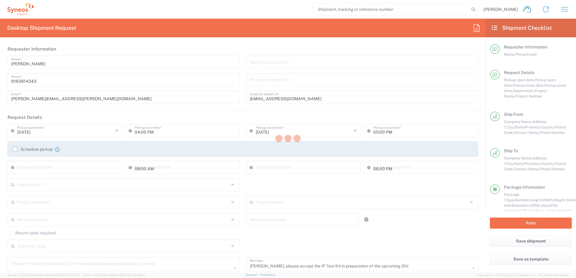
type input "[PHONE_NUMBER]"
type input "[EMAIL_ADDRESS][DOMAIN_NAME]"
type input "Adult Signature Required"
type input "Sender/Shipper"
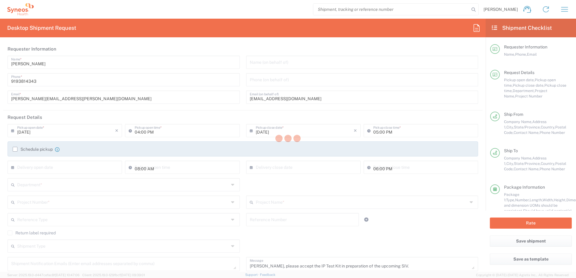
type input "3232 DEPARTMENTAL EXPENSE"
type input "[US_STATE]"
type input "Envelope"
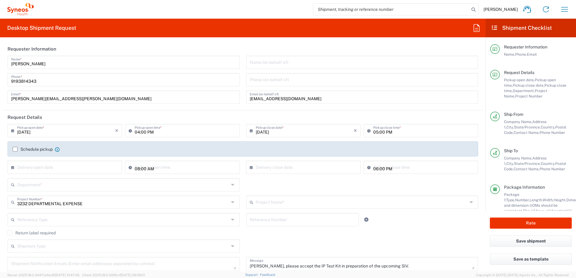
type input "3232 DEPARTMENTAL EXPENSE"
type input "3232"
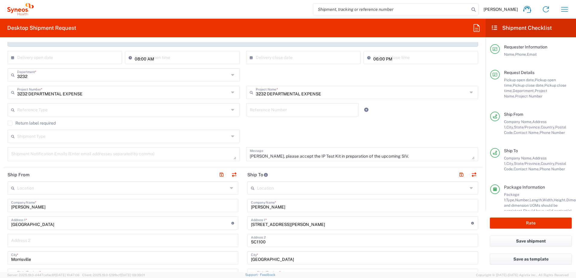
scroll to position [120, 0]
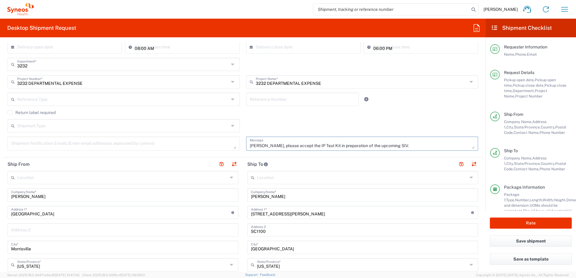
click at [261, 146] on textarea "[PERSON_NAME], please accept the IP Test Kit in preparation of the upcoming SIV." at bounding box center [362, 144] width 225 height 11
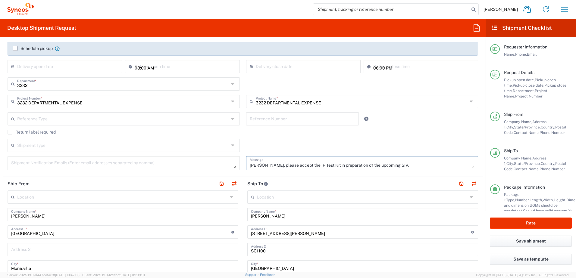
scroll to position [90, 0]
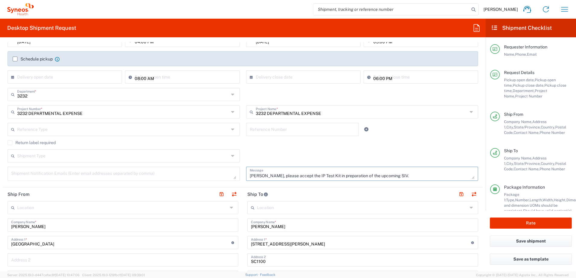
type textarea "[PERSON_NAME], please accept the IP Test Kit in preparation of the upcoming SIV."
click at [228, 175] on textarea at bounding box center [123, 174] width 225 height 11
click at [13, 175] on textarea at bounding box center [123, 174] width 225 height 11
paste textarea "[PERSON_NAME][EMAIL_ADDRESS][DOMAIN_NAME] [PHONE_NUMBER] (UTC-05:00) Eastern Ti…"
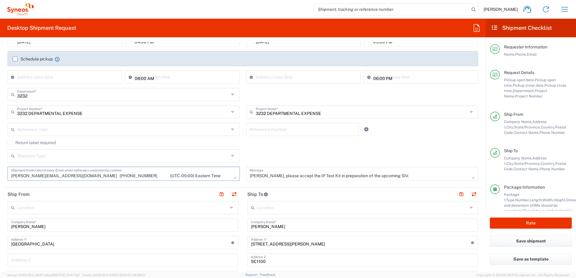
scroll to position [5, 0]
type textarea "[PERSON_NAME][EMAIL_ADDRESS][DOMAIN_NAME] [PHONE_NUMBER] (UTC-05:00) Eastern Ti…"
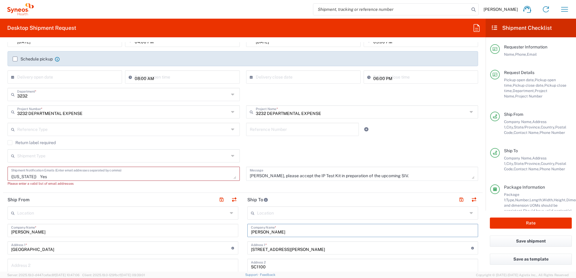
click at [281, 230] on input "[PERSON_NAME]" at bounding box center [363, 230] width 224 height 11
type input "L"
type input "[PERSON_NAME]"
click at [14, 174] on textarea "[PERSON_NAME][EMAIL_ADDRESS][DOMAIN_NAME] [PHONE_NUMBER] (UTC-05:00) Eastern Ti…" at bounding box center [123, 174] width 225 height 11
type textarea "[PERSON_NAME][EMAIL_ADDRESS][DOMAIN_NAME] [PHONE_NUMBER] (UTC-05:00) Eastern Ti…"
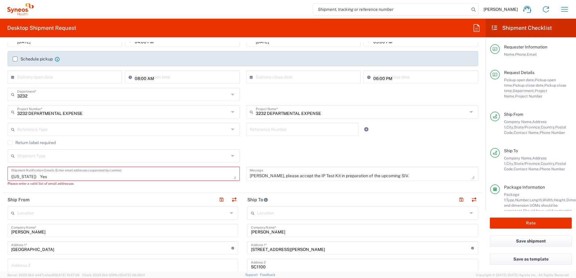
click at [102, 172] on textarea "[PERSON_NAME][EMAIL_ADDRESS][DOMAIN_NAME] [PHONE_NUMBER] (UTC-05:00) Eastern Ti…" at bounding box center [123, 174] width 225 height 11
click at [289, 194] on header "Ship To" at bounding box center [363, 200] width 240 height 14
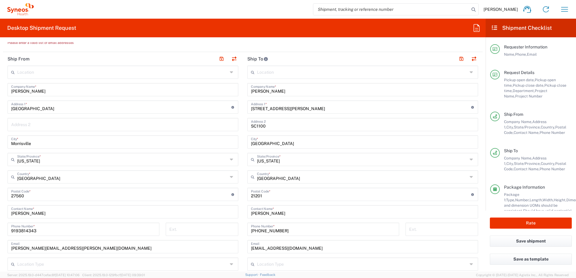
scroll to position [241, 0]
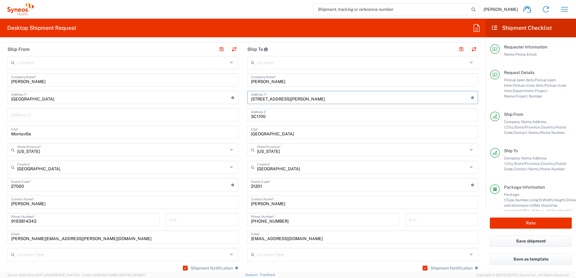
click at [299, 98] on input "[STREET_ADDRESS][PERSON_NAME]" at bounding box center [361, 97] width 220 height 11
type input "2"
type input "[STREET_ADDRESS]"
drag, startPoint x: 265, startPoint y: 116, endPoint x: 290, endPoint y: 117, distance: 25.0
click at [265, 116] on input "SC1100" at bounding box center [363, 114] width 224 height 11
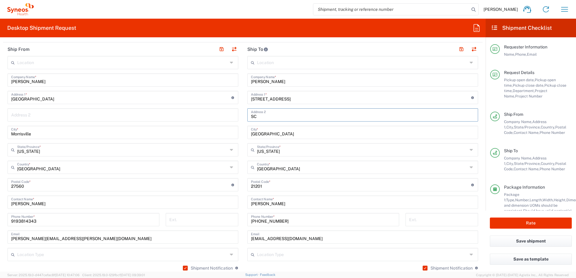
type input "S"
type input "CTR Room CCD2-520 MC0010"
click at [274, 133] on input "[GEOGRAPHIC_DATA]" at bounding box center [363, 132] width 224 height 11
type input "B"
type input "[GEOGRAPHIC_DATA]"
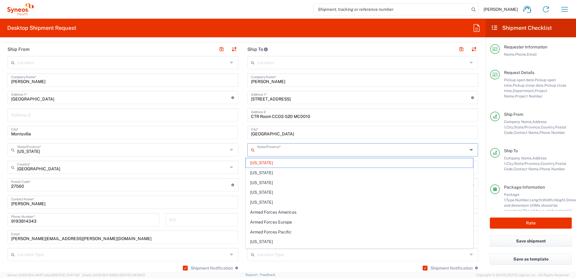
drag, startPoint x: 275, startPoint y: 152, endPoint x: 281, endPoint y: 152, distance: 5.7
click at [275, 152] on input "text" at bounding box center [362, 149] width 211 height 11
click at [257, 161] on span "[US_STATE]" at bounding box center [359, 162] width 227 height 9
type input "[US_STATE]"
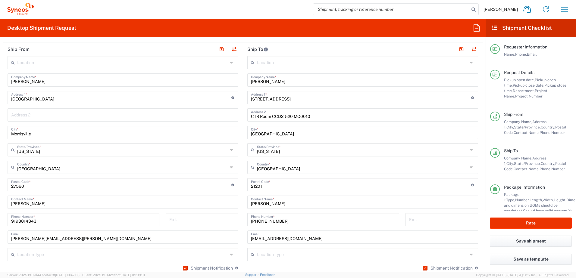
click at [262, 185] on input "undefined" at bounding box center [361, 184] width 220 height 11
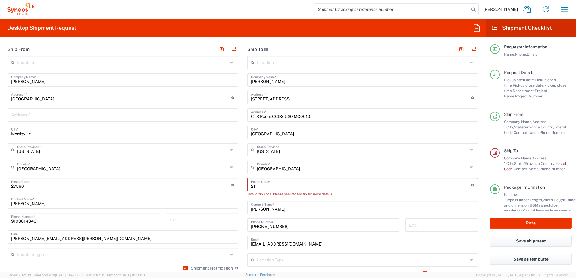
type input "2"
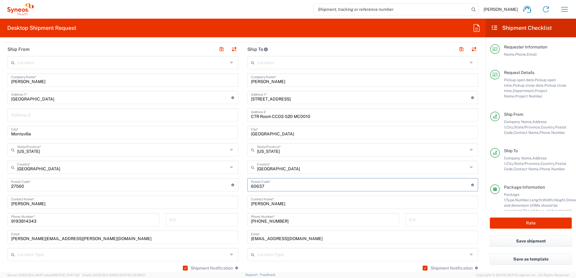
type input "60637"
click at [280, 203] on input "[PERSON_NAME]" at bounding box center [363, 202] width 224 height 11
type input "L"
type input "[PERSON_NAME]"
drag, startPoint x: 317, startPoint y: 237, endPoint x: 332, endPoint y: 244, distance: 16.7
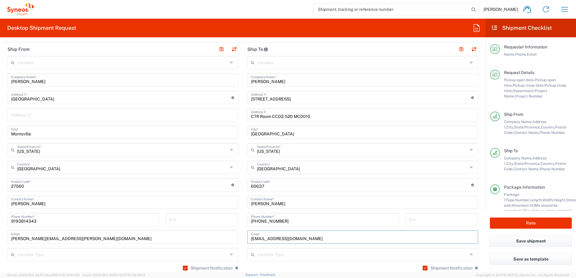
click at [317, 237] on input "[EMAIL_ADDRESS][DOMAIN_NAME]" at bounding box center [363, 237] width 224 height 11
type input "l"
type input "[PERSON_NAME][EMAIL_ADDRESS][DOMAIN_NAME]"
click at [332, 217] on input "[PHONE_NUMBER]" at bounding box center [323, 219] width 145 height 11
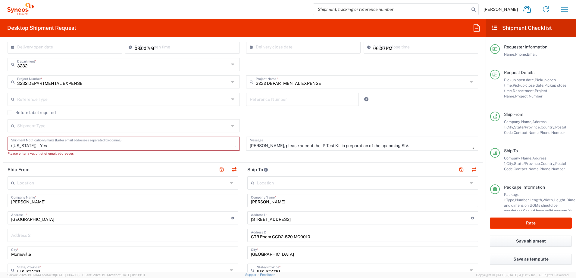
scroll to position [90, 0]
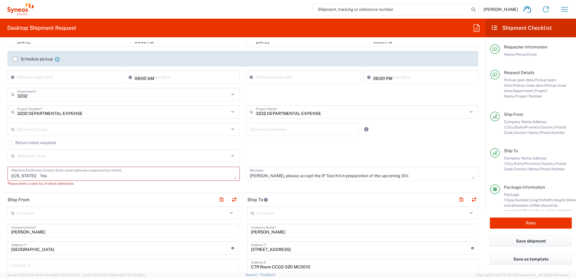
click at [12, 176] on textarea "[PERSON_NAME][EMAIL_ADDRESS][DOMAIN_NAME] [PHONE_NUMBER] (UTC-05:00) Eastern Ti…" at bounding box center [123, 174] width 225 height 11
click at [29, 175] on textarea "[PERSON_NAME][EMAIL_ADDRESS][DOMAIN_NAME] [PHONE_NUMBER] (UTC-05:00) Eastern Ti…" at bounding box center [123, 174] width 225 height 11
click at [139, 157] on input "text" at bounding box center [123, 155] width 212 height 11
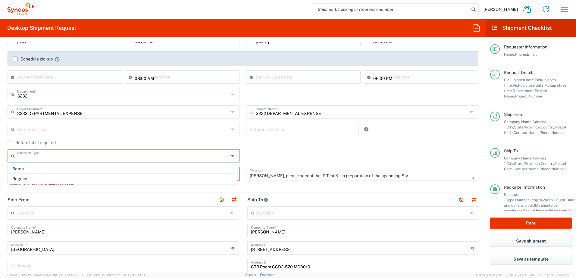
click at [282, 149] on div "Return label required" at bounding box center [243, 144] width 471 height 9
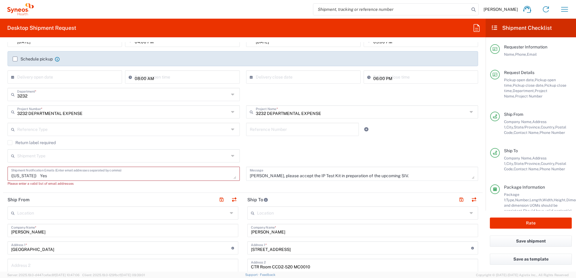
drag, startPoint x: 83, startPoint y: 175, endPoint x: 9, endPoint y: 175, distance: 74.4
click at [9, 175] on div "[PERSON_NAME][EMAIL_ADDRESS][DOMAIN_NAME] [PHONE_NUMBER] (UTC-05:00) Eastern Ti…" at bounding box center [124, 174] width 232 height 14
type textarea "[PERSON_NAME][EMAIL_ADDRESS][DOMAIN_NAME] [PHONE_NUMBER] (UTC-05:00) Eastern Ti…"
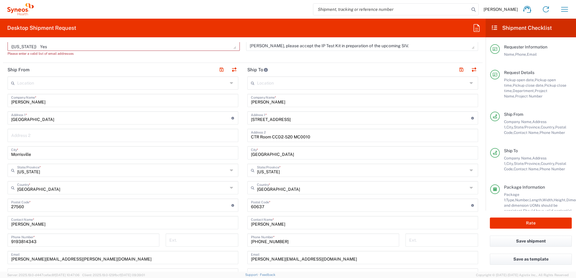
scroll to position [271, 0]
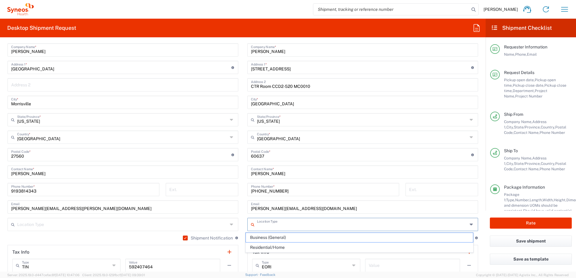
click at [262, 225] on input "text" at bounding box center [362, 224] width 211 height 11
click at [280, 189] on input "[PHONE_NUMBER]" at bounding box center [323, 189] width 145 height 11
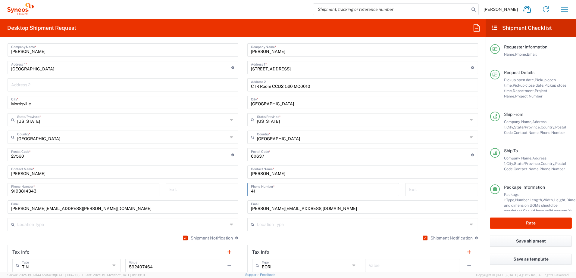
type input "4"
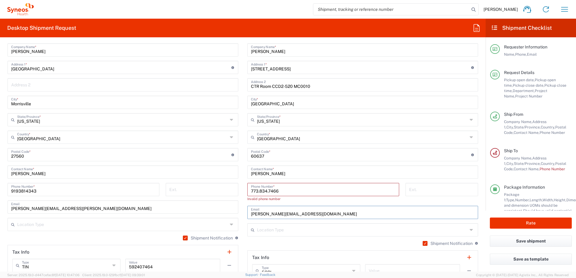
click at [349, 213] on input "[PERSON_NAME][EMAIL_ADDRESS][DOMAIN_NAME]" at bounding box center [363, 212] width 224 height 11
click at [303, 186] on input "773.834.7466" at bounding box center [323, 189] width 145 height 11
click at [256, 191] on input "773.834.7466" at bounding box center [323, 189] width 145 height 11
click at [266, 192] on input "773-834.7466" at bounding box center [323, 189] width 145 height 11
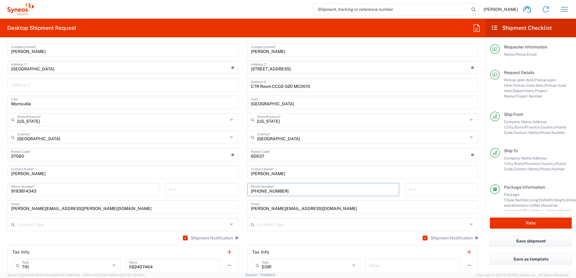
click at [305, 193] on input "[PHONE_NUMBER]" at bounding box center [323, 189] width 145 height 11
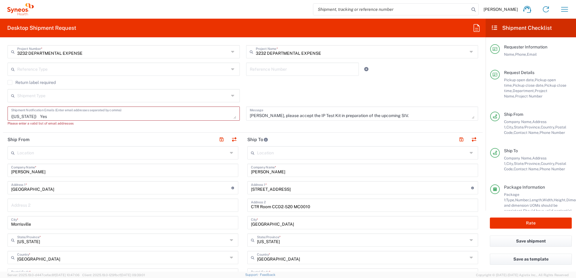
scroll to position [120, 0]
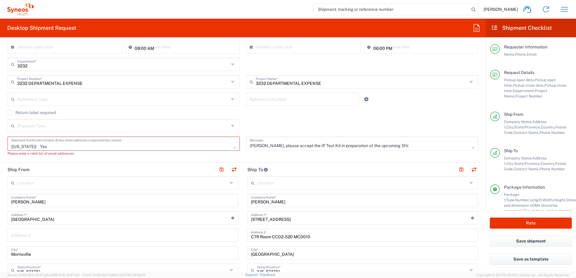
type input "[PHONE_NUMBER]"
click at [234, 150] on div "[PERSON_NAME][EMAIL_ADDRESS][DOMAIN_NAME] [PHONE_NUMBER] (UTC-05:00) Eastern Ti…" at bounding box center [124, 144] width 232 height 14
click at [235, 151] on div "[PERSON_NAME][EMAIL_ADDRESS][DOMAIN_NAME] [PHONE_NUMBER] (UTC-05:00) Eastern Ti…" at bounding box center [124, 144] width 232 height 14
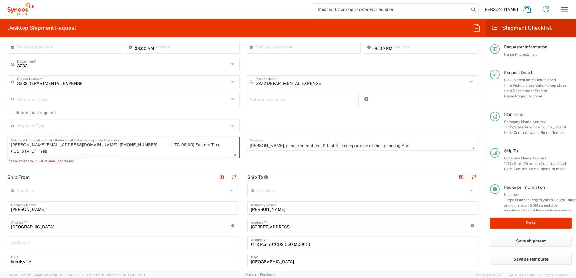
scroll to position [0, 0]
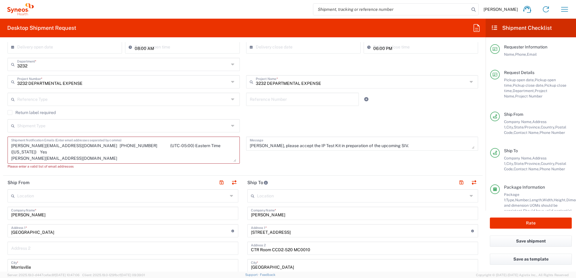
drag, startPoint x: 232, startPoint y: 146, endPoint x: 233, endPoint y: 159, distance: 13.0
click at [233, 159] on textarea "[PERSON_NAME][EMAIL_ADDRESS][DOMAIN_NAME] [PHONE_NUMBER] (UTC-05:00) Eastern Ti…" at bounding box center [123, 150] width 225 height 23
drag, startPoint x: 123, startPoint y: 145, endPoint x: 213, endPoint y: 145, distance: 89.8
click at [213, 145] on textarea "[PERSON_NAME][EMAIL_ADDRESS][DOMAIN_NAME] [PHONE_NUMBER] (UTC-05:00) Eastern Ti…" at bounding box center [123, 150] width 225 height 23
drag, startPoint x: 116, startPoint y: 146, endPoint x: 13, endPoint y: 140, distance: 103.2
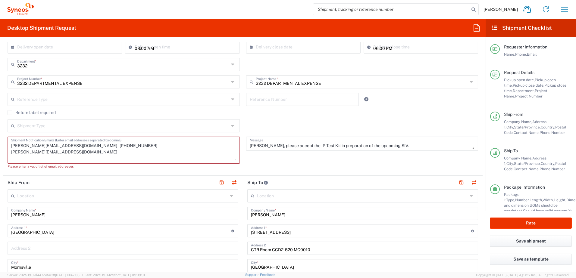
click at [9, 141] on div "[PERSON_NAME][EMAIL_ADDRESS][DOMAIN_NAME] [PHONE_NUMBER] [PERSON_NAME][EMAIL_AD…" at bounding box center [124, 150] width 232 height 27
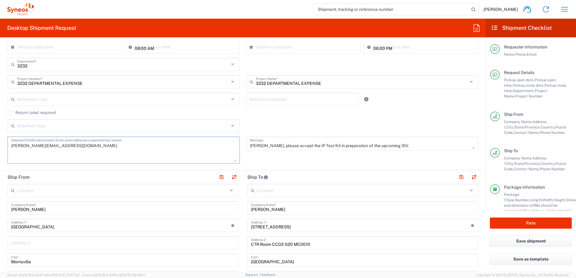
type textarea "[PERSON_NAME][EMAIL_ADDRESS][DOMAIN_NAME]"
click at [322, 125] on div "Shipment Type Batch Regular" at bounding box center [243, 127] width 477 height 17
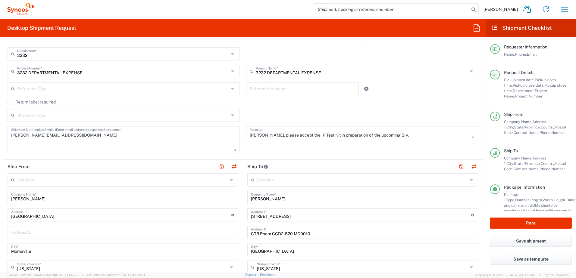
scroll to position [120, 0]
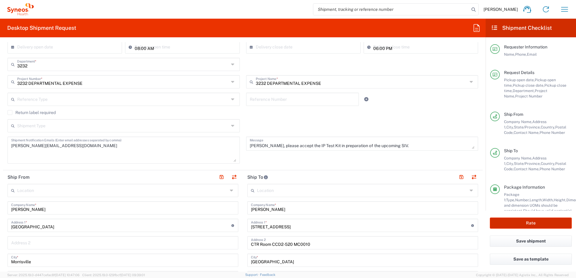
click at [532, 221] on button "Rate" at bounding box center [531, 223] width 82 height 11
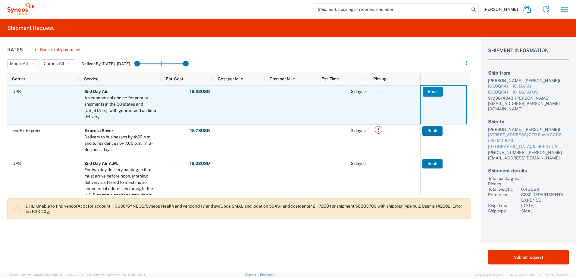
click at [433, 92] on button "Book" at bounding box center [433, 92] width 20 height 10
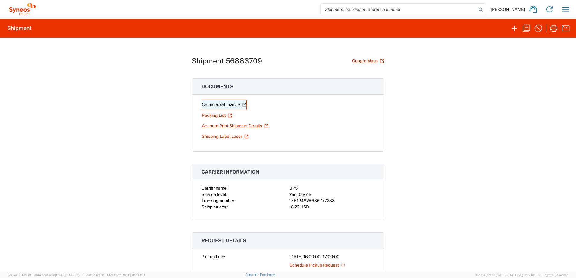
click at [233, 104] on link "Commercial Invoice" at bounding box center [224, 105] width 45 height 11
click at [216, 136] on link "Shipping Label Laser" at bounding box center [225, 136] width 47 height 11
